Goal: Task Accomplishment & Management: Complete application form

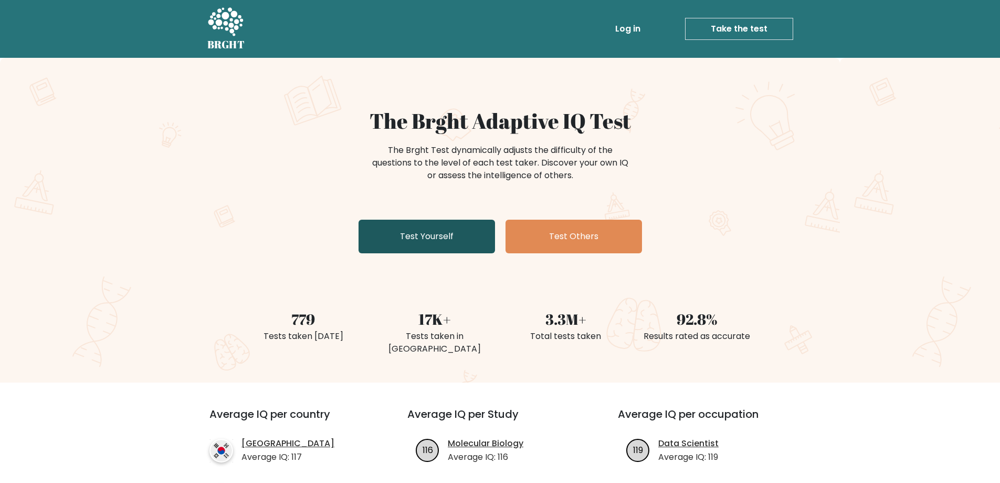
click at [452, 237] on link "Test Yourself" at bounding box center [427, 236] width 137 height 34
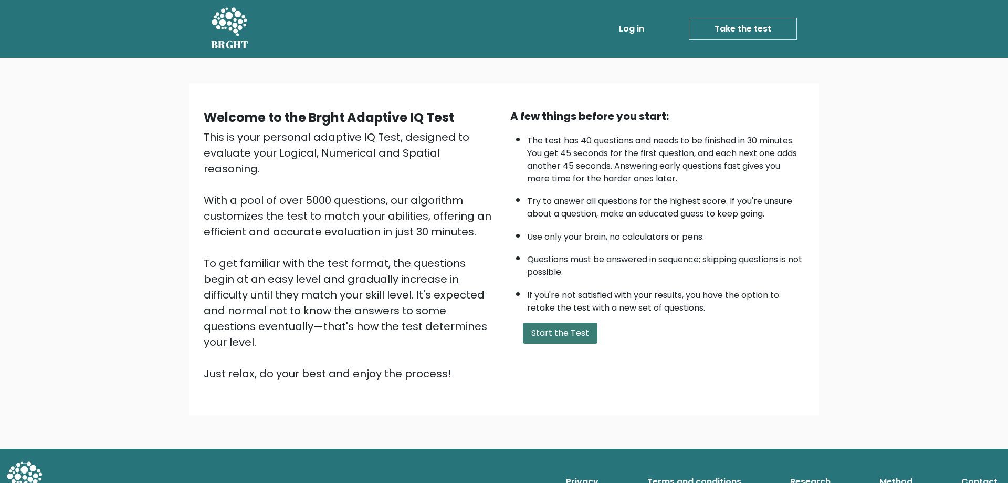
click at [564, 337] on button "Start the Test" at bounding box center [560, 332] width 75 height 21
drag, startPoint x: 552, startPoint y: 138, endPoint x: 624, endPoint y: 142, distance: 72.1
click at [624, 142] on li "The test has 40 questions and needs to be finished in 30 minutes. You get 45 se…" at bounding box center [665, 157] width 277 height 56
click at [525, 254] on ul "The test has 40 questions and needs to be finished in 30 minutes. You get 45 se…" at bounding box center [657, 221] width 294 height 185
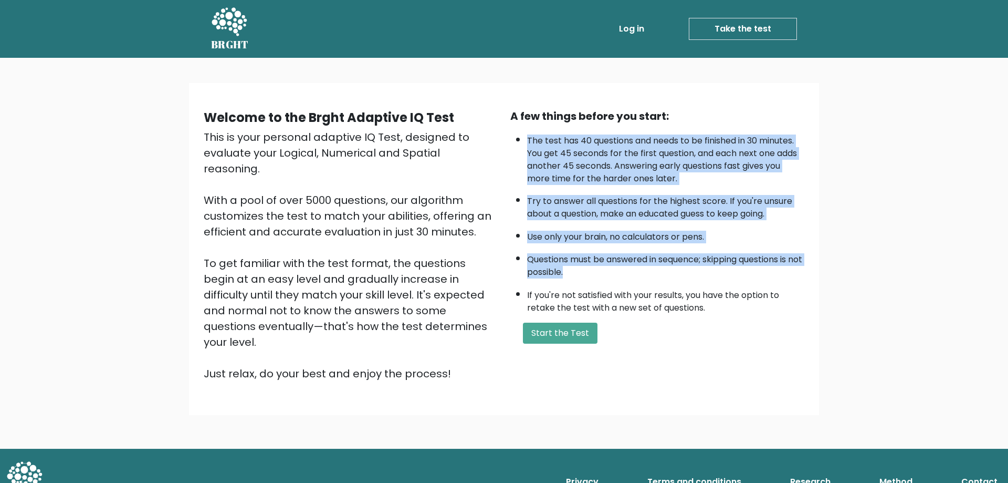
drag, startPoint x: 590, startPoint y: 271, endPoint x: 525, endPoint y: 138, distance: 148.4
click at [525, 138] on ul "The test has 40 questions and needs to be finished in 30 minutes. You get 45 se…" at bounding box center [657, 221] width 294 height 185
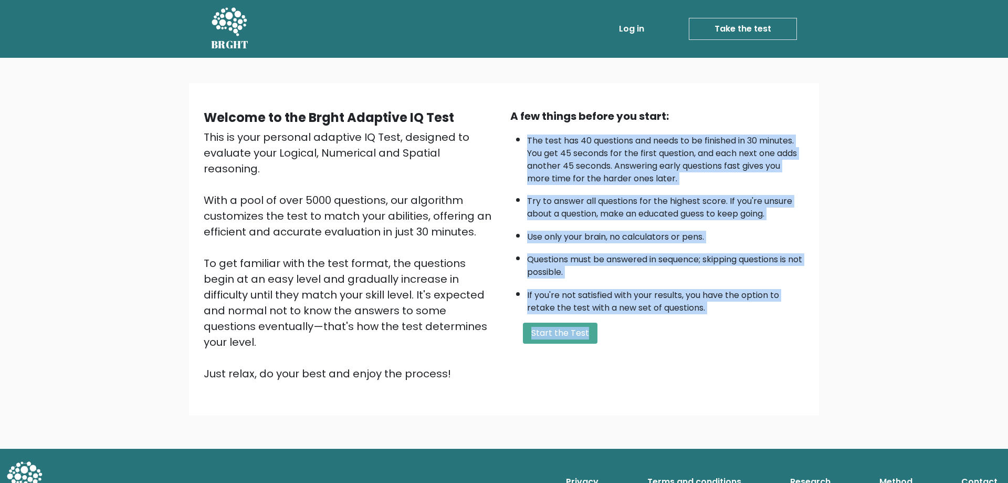
drag, startPoint x: 525, startPoint y: 138, endPoint x: 700, endPoint y: 327, distance: 257.9
click at [697, 332] on div "A few things before you start: The test has 40 questions and needs to be finish…" at bounding box center [657, 244] width 307 height 273
click at [709, 306] on li "If you're not satisfied with your results, you have the option to retake the te…" at bounding box center [665, 299] width 277 height 30
drag, startPoint x: 721, startPoint y: 309, endPoint x: 529, endPoint y: 137, distance: 257.7
click at [529, 137] on ul "The test has 40 questions and needs to be finished in 30 minutes. You get 45 se…" at bounding box center [657, 221] width 294 height 185
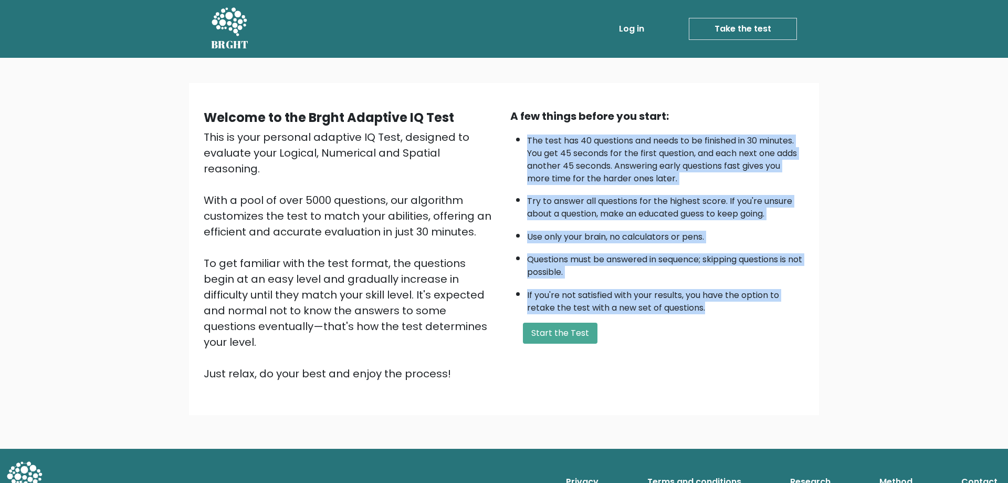
click at [529, 137] on li "The test has 40 questions and needs to be finished in 30 minutes. You get 45 se…" at bounding box center [665, 157] width 277 height 56
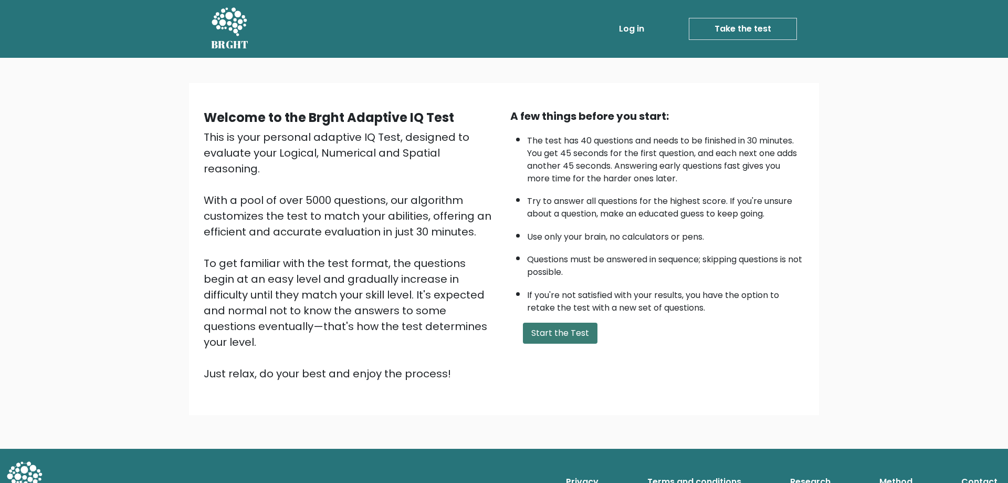
click at [550, 334] on button "Start the Test" at bounding box center [560, 332] width 75 height 21
click at [537, 325] on button "Start the Test" at bounding box center [560, 332] width 75 height 21
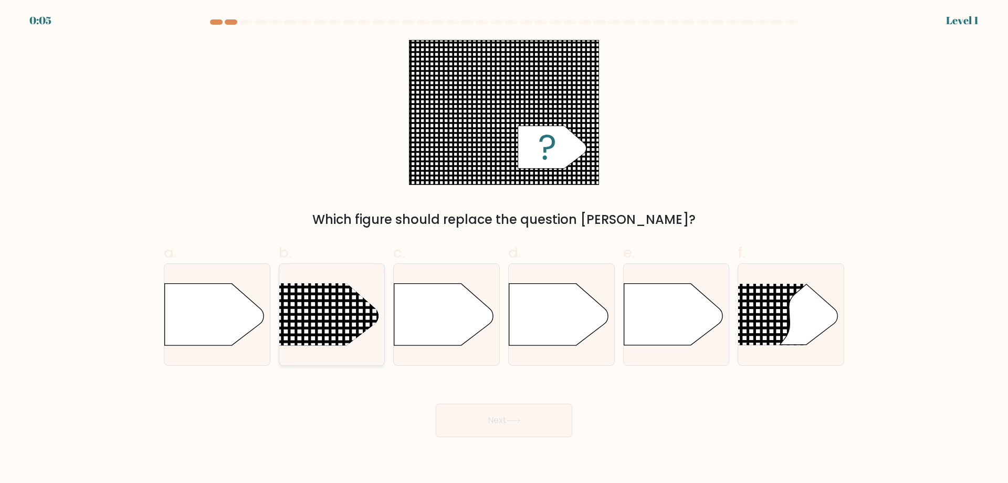
click at [319, 315] on line at bounding box center [260, 315] width 514 height 0
click at [504, 248] on input "b." at bounding box center [504, 245] width 1 height 7
radio input "true"
click at [487, 419] on button "Next" at bounding box center [504, 420] width 137 height 34
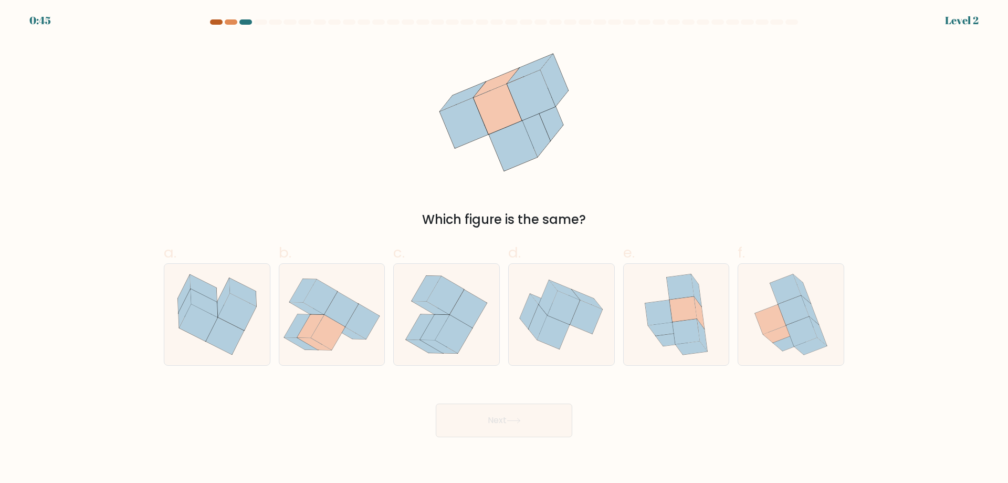
click at [218, 20] on div at bounding box center [216, 21] width 13 height 5
